Goal: Task Accomplishment & Management: Complete application form

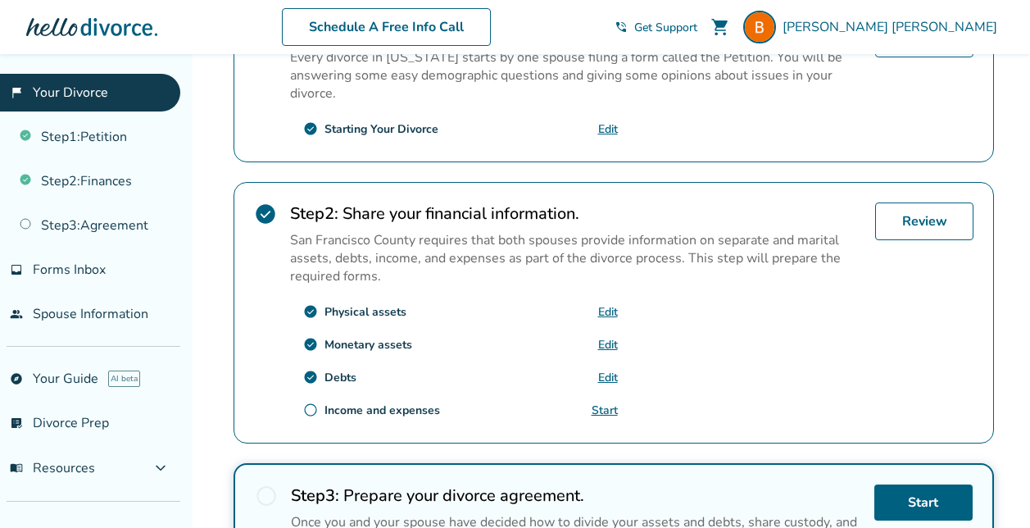
scroll to position [399, 0]
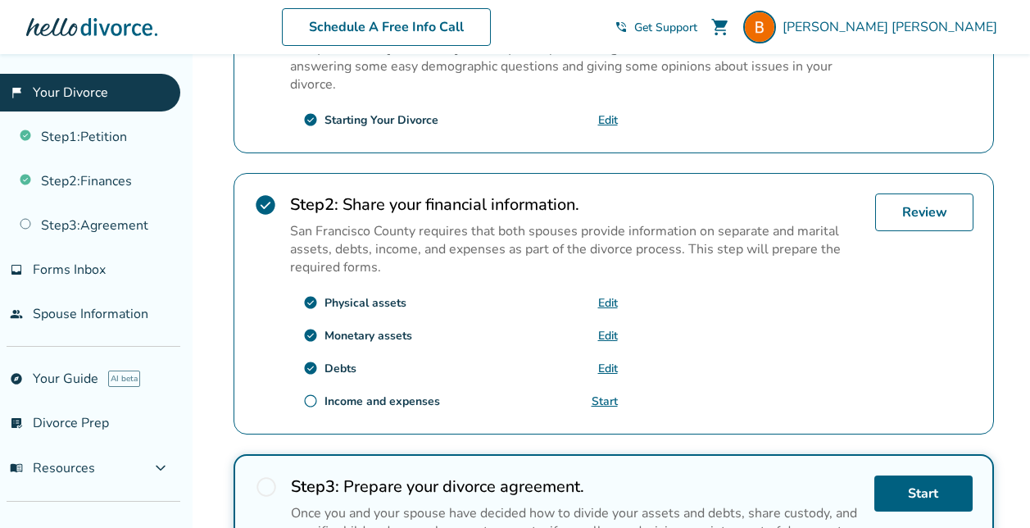
click at [652, 432] on div "Your Progress Step 1 Step 2 Step 3 Done! check_circle Step 1 : Prepare your fir…" at bounding box center [614, 265] width 760 height 771
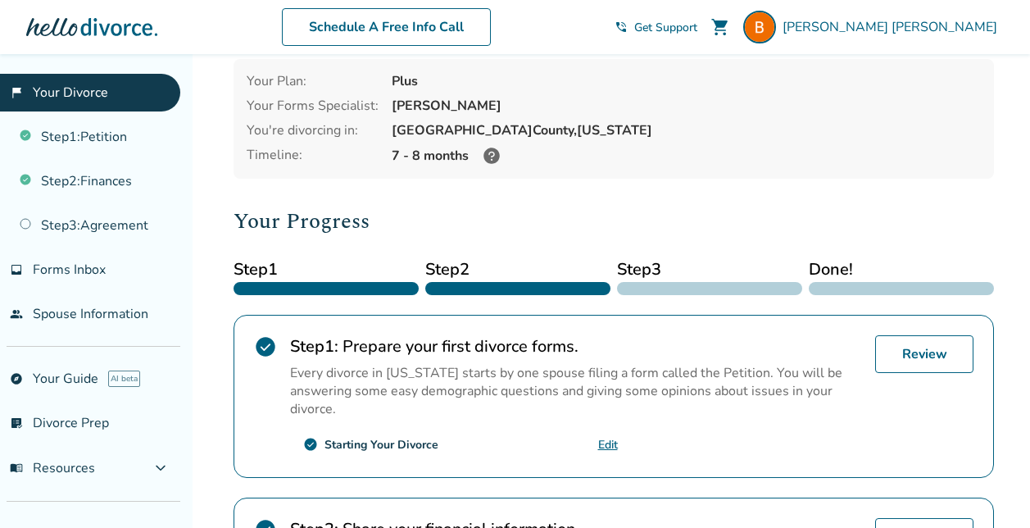
click at [598, 202] on div "[PERSON_NAME] , welcome to your divorce platform. Your Plan: Plus Your Forms Sp…" at bounding box center [614, 491] width 760 height 970
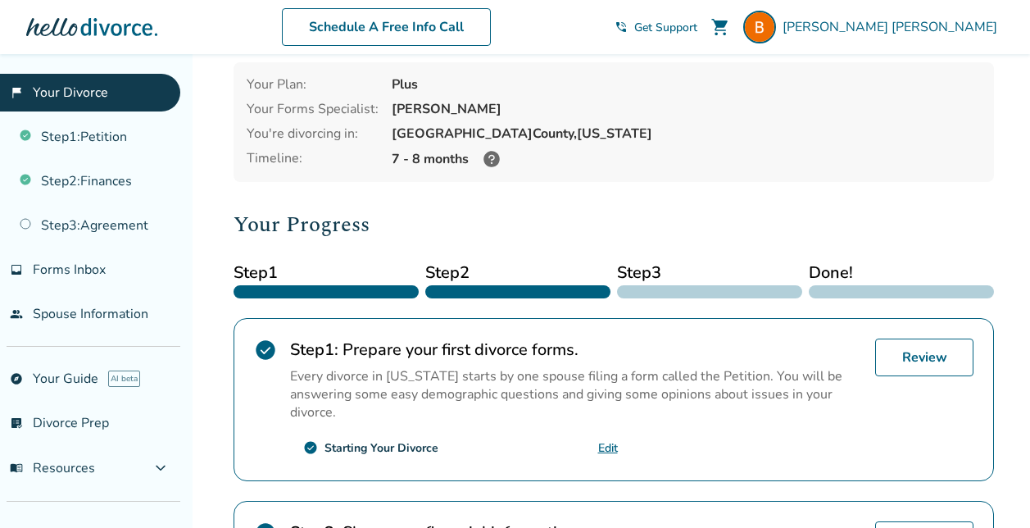
scroll to position [70, 0]
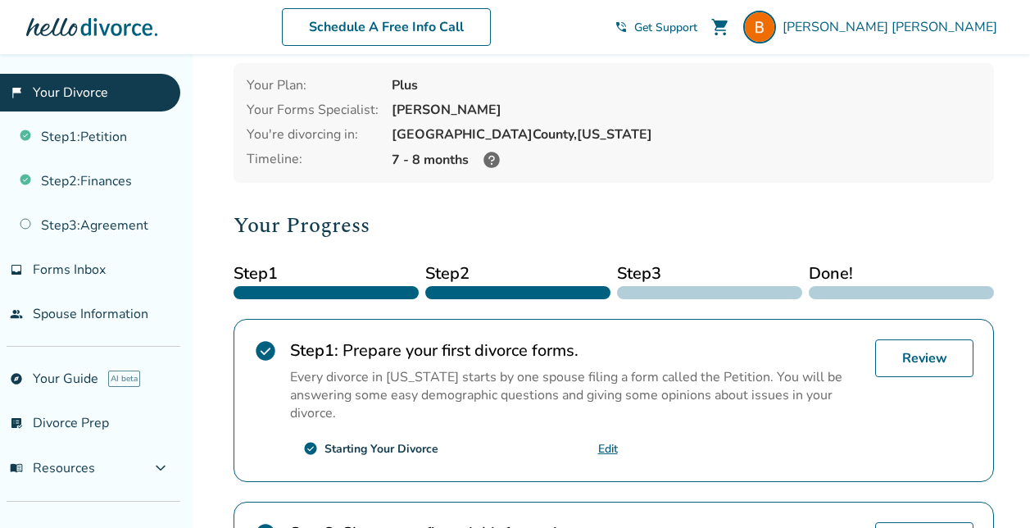
click at [598, 202] on div "[PERSON_NAME] , welcome to your divorce platform. Your Plan: Plus Your Forms Sp…" at bounding box center [614, 495] width 760 height 970
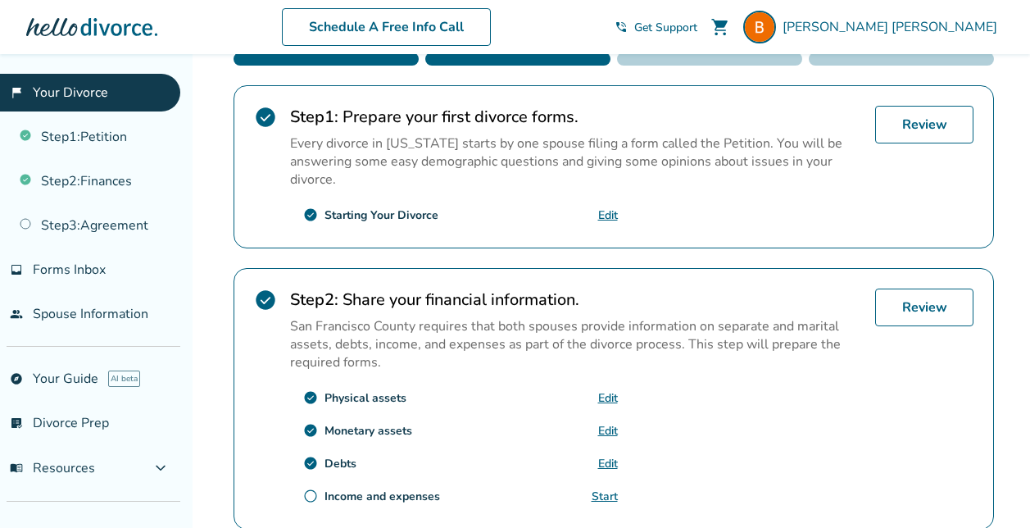
scroll to position [343, 0]
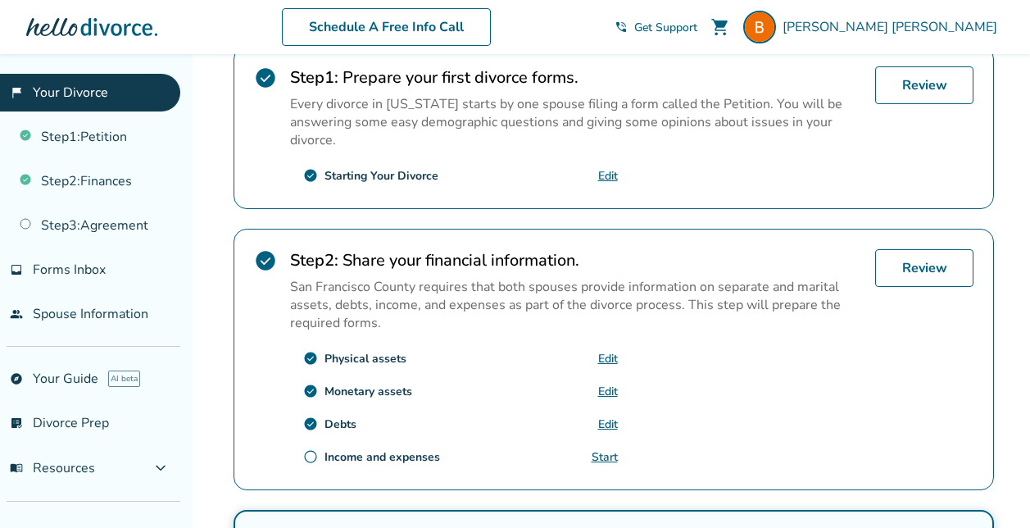
click at [613, 452] on link "Start" at bounding box center [605, 457] width 26 height 16
